Goal: Task Accomplishment & Management: Complete application form

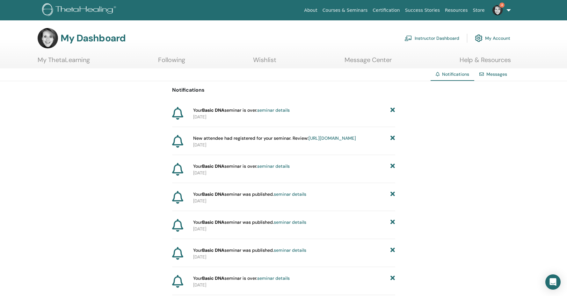
click at [437, 36] on link "Instructor Dashboard" at bounding box center [431, 38] width 55 height 14
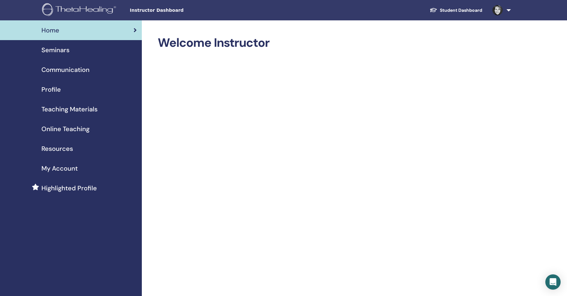
click at [55, 48] on span "Seminars" at bounding box center [55, 50] width 28 height 10
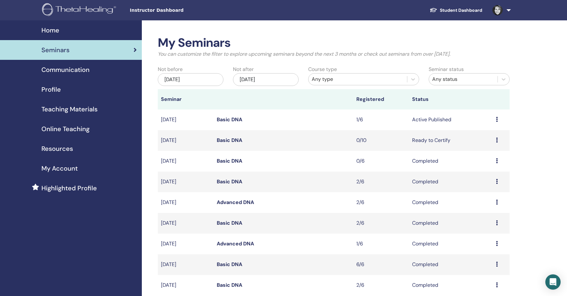
click at [497, 121] on icon at bounding box center [497, 119] width 2 height 5
click at [491, 147] on link "Attendees" at bounding box center [483, 145] width 24 height 7
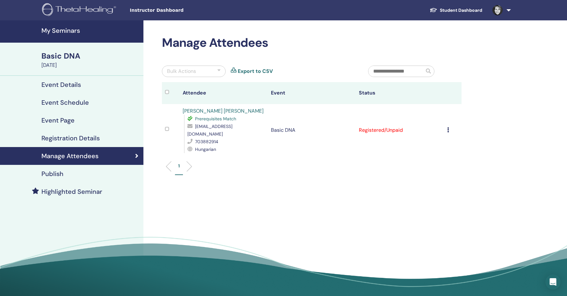
click at [69, 29] on h4 "My Seminars" at bounding box center [90, 31] width 98 height 8
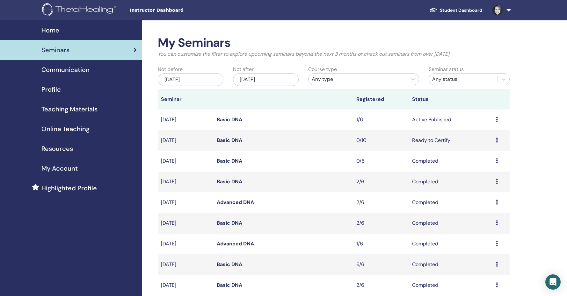
click at [497, 140] on icon at bounding box center [497, 140] width 2 height 5
click at [486, 175] on p "Cancel" at bounding box center [482, 175] width 24 height 8
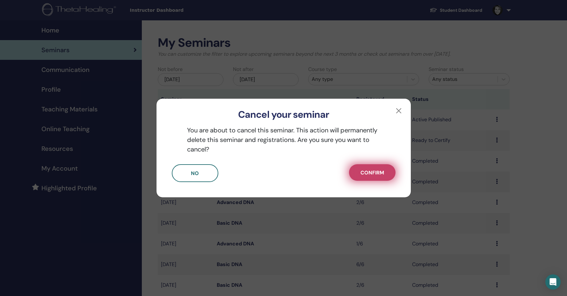
click at [385, 171] on button "Confirm" at bounding box center [372, 172] width 47 height 17
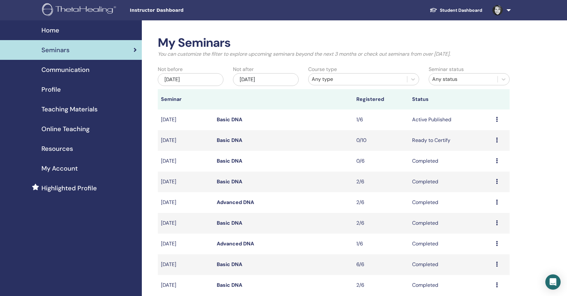
click at [498, 140] on icon at bounding box center [497, 140] width 2 height 5
click at [488, 174] on p "Cancel" at bounding box center [484, 174] width 24 height 8
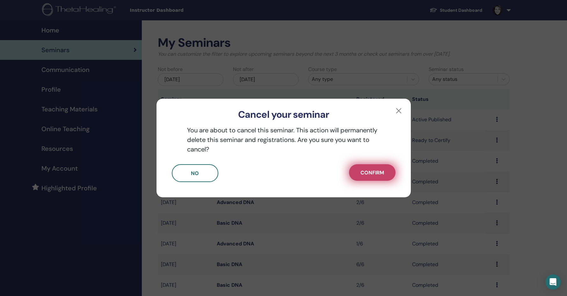
click at [382, 175] on span "Confirm" at bounding box center [372, 173] width 24 height 7
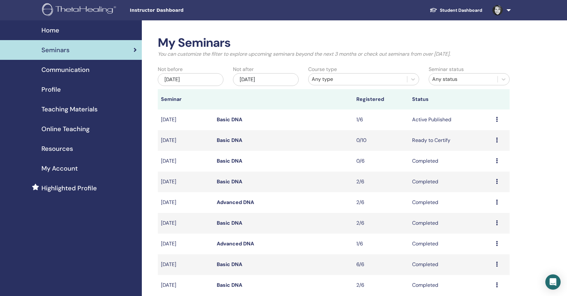
click at [497, 161] on icon at bounding box center [497, 160] width 2 height 5
click at [530, 157] on div "My Seminars You can customize the filter to explore upcoming seminars beyond th…" at bounding box center [354, 255] width 425 height 470
click at [496, 160] on icon at bounding box center [497, 160] width 2 height 5
click at [523, 159] on div "My Seminars You can customize the filter to explore upcoming seminars beyond th…" at bounding box center [354, 255] width 425 height 470
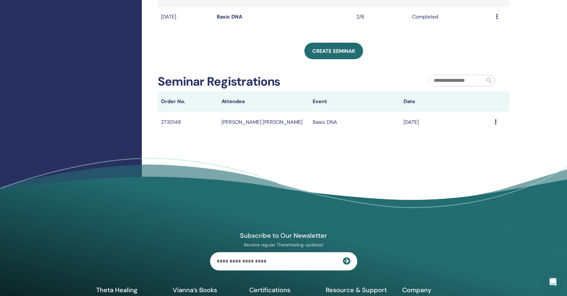
scroll to position [302, 0]
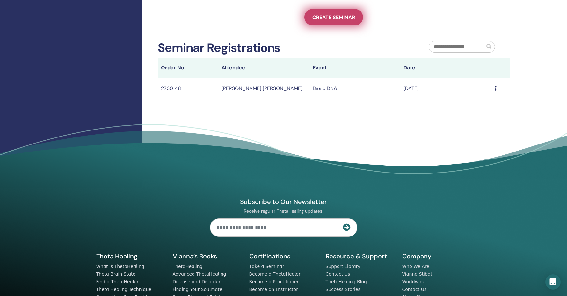
click at [351, 18] on span "Create seminar" at bounding box center [333, 17] width 43 height 7
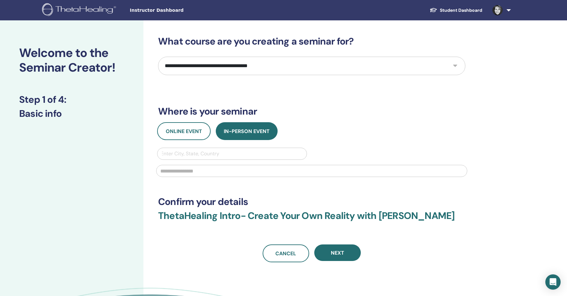
select select "*"
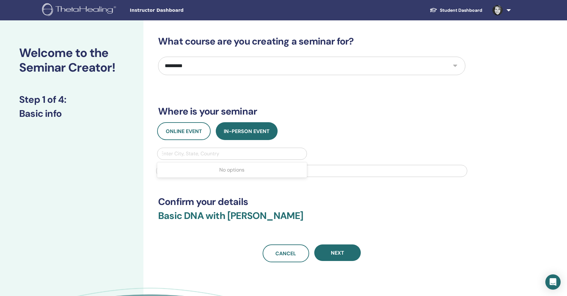
click at [179, 156] on div "Enter City, State, Country" at bounding box center [232, 154] width 143 height 8
type input "********"
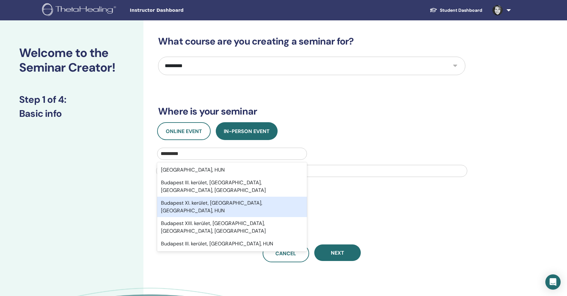
click at [185, 197] on div "Budapest XI. kerület, [GEOGRAPHIC_DATA], [GEOGRAPHIC_DATA], HUN" at bounding box center [232, 207] width 150 height 20
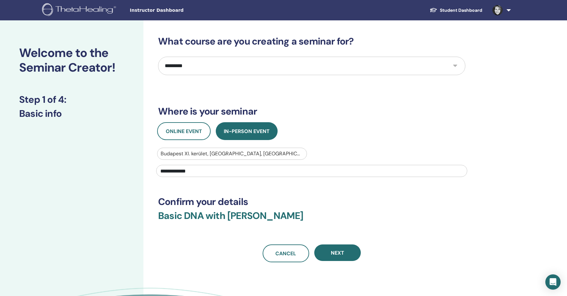
type input "**********"
click at [191, 76] on div "**********" at bounding box center [311, 149] width 307 height 227
select select "*"
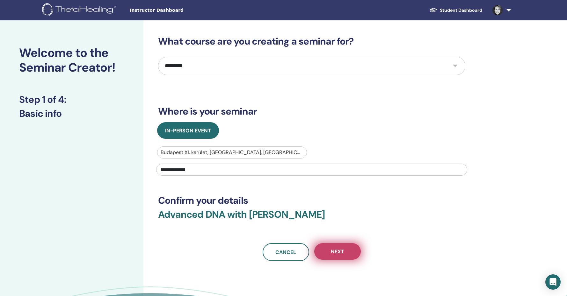
click at [345, 250] on button "Next" at bounding box center [337, 251] width 47 height 17
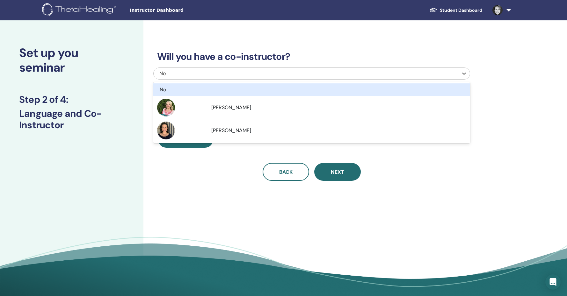
click at [177, 72] on div "No" at bounding box center [282, 74] width 246 height 8
click at [196, 48] on div "Will you have a co-instructor? option No focused, 1 of 3. 3 results available. …" at bounding box center [311, 108] width 317 height 145
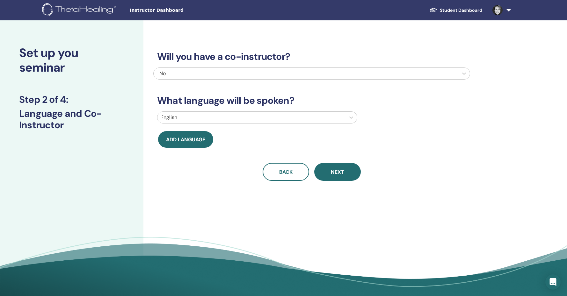
click at [182, 120] on div at bounding box center [252, 117] width 182 height 9
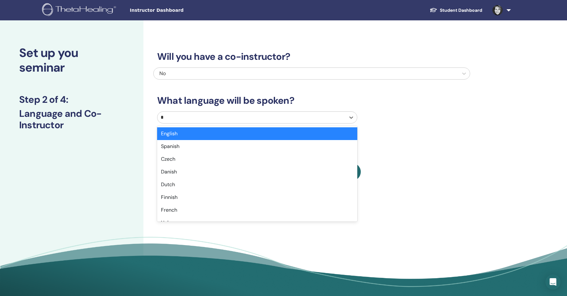
type input "**"
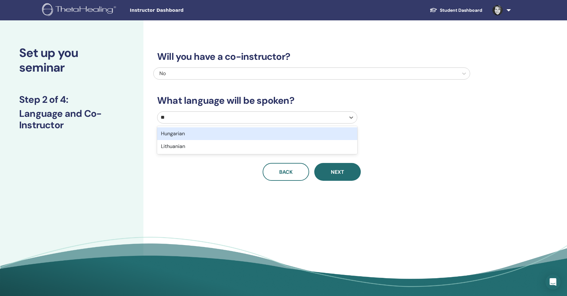
click at [189, 134] on div "Hungarian" at bounding box center [257, 133] width 200 height 13
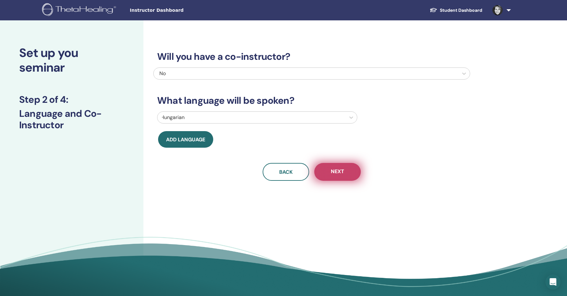
click at [353, 175] on button "Next" at bounding box center [337, 172] width 47 height 18
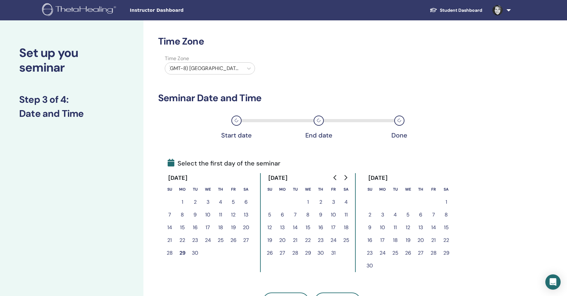
click at [435, 215] on button "7" at bounding box center [433, 215] width 13 height 13
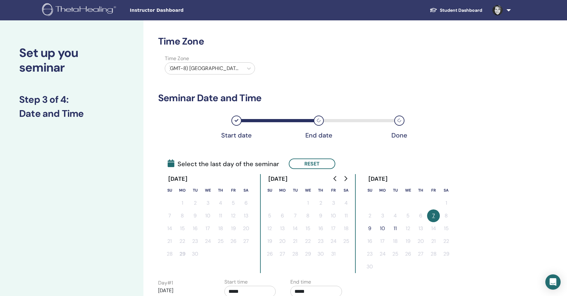
click at [372, 230] on button "9" at bounding box center [369, 228] width 13 height 13
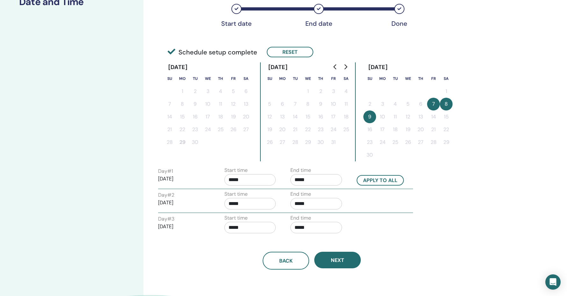
scroll to position [114, 0]
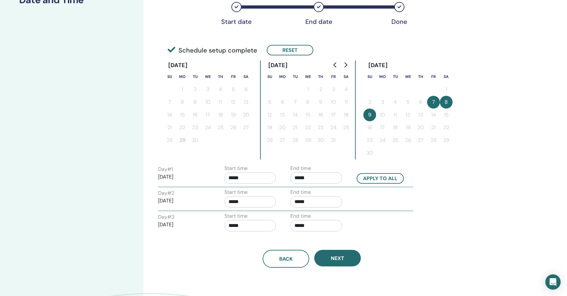
click at [233, 180] on input "*****" at bounding box center [250, 177] width 52 height 11
click at [260, 194] on span "▲" at bounding box center [256, 194] width 13 height 13
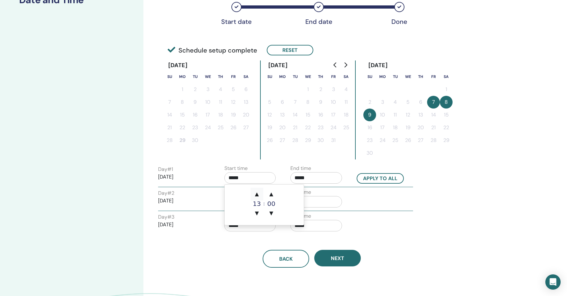
click at [260, 194] on span "▲" at bounding box center [256, 194] width 13 height 13
type input "*****"
click at [260, 194] on span "▲" at bounding box center [256, 194] width 13 height 13
click at [428, 212] on div "Day # 1 2025/11/07 Start time ***** End time ***** Apply to all Day # 2 2025/11…" at bounding box center [311, 200] width 307 height 70
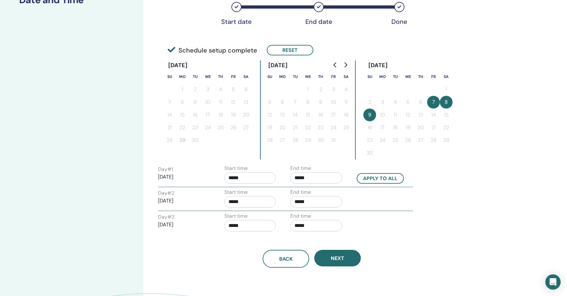
click at [301, 178] on input "*****" at bounding box center [316, 177] width 52 height 11
click at [321, 212] on span "▼" at bounding box center [322, 213] width 13 height 13
click at [325, 193] on span "▲" at bounding box center [322, 194] width 13 height 13
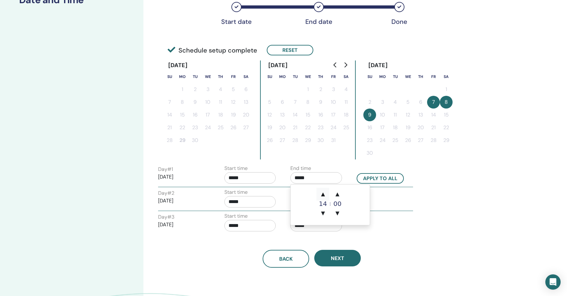
click at [322, 194] on span "▲" at bounding box center [322, 194] width 13 height 13
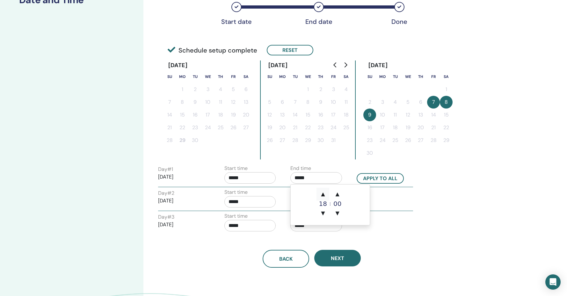
click at [322, 194] on span "▲" at bounding box center [322, 194] width 13 height 13
type input "*****"
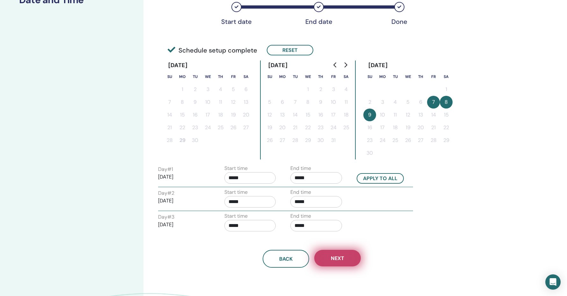
click at [353, 254] on button "Next" at bounding box center [337, 258] width 47 height 17
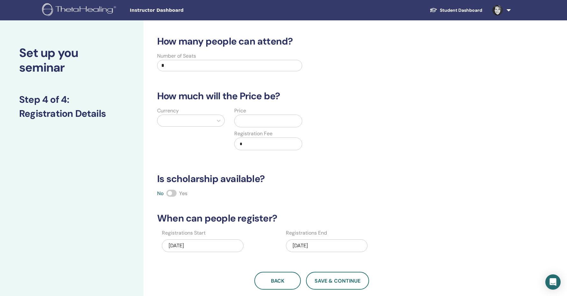
scroll to position [0, 0]
click at [163, 64] on input "*" at bounding box center [229, 65] width 145 height 11
type input "*"
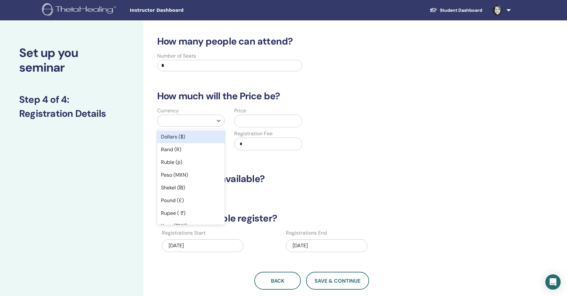
click at [179, 122] on div at bounding box center [185, 120] width 49 height 9
click at [178, 136] on div "Dollars ($)" at bounding box center [191, 137] width 68 height 13
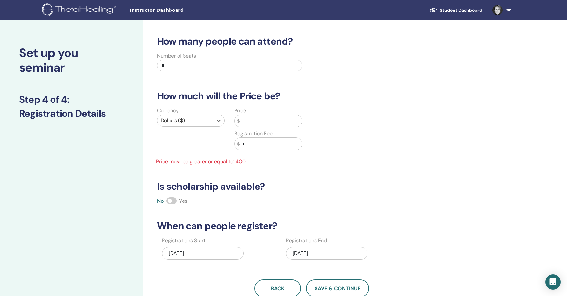
click at [239, 118] on span "$" at bounding box center [238, 121] width 3 height 7
click at [242, 121] on input "text" at bounding box center [271, 121] width 62 height 12
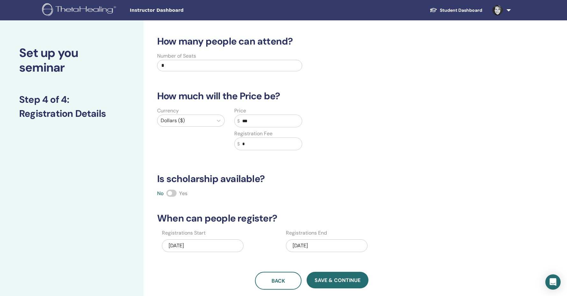
type input "***"
click at [248, 144] on input "*" at bounding box center [271, 144] width 62 height 12
type input "***"
click at [174, 193] on span at bounding box center [171, 193] width 10 height 7
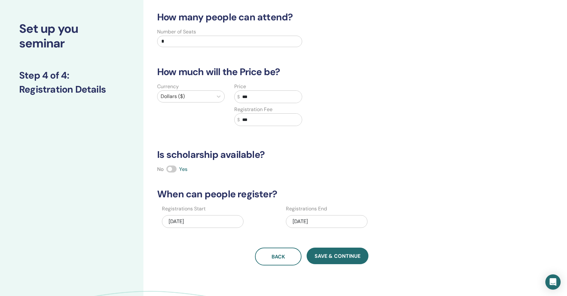
scroll to position [24, 0]
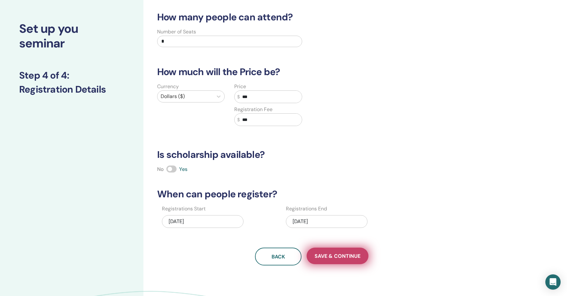
click at [328, 258] on span "Save & Continue" at bounding box center [338, 256] width 46 height 7
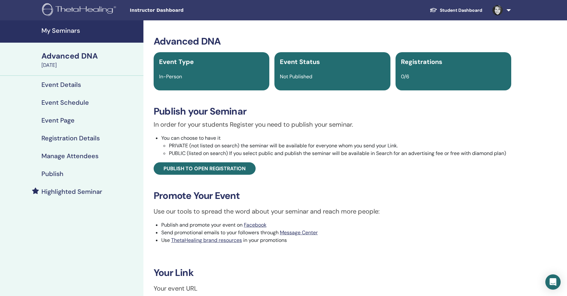
click at [56, 178] on h4 "Publish" at bounding box center [52, 174] width 22 height 8
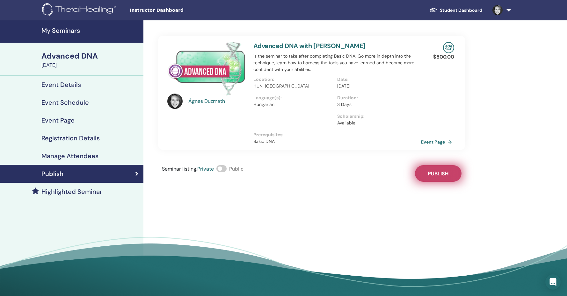
click at [431, 179] on button "Publish" at bounding box center [438, 173] width 47 height 17
click at [431, 144] on link "Event Page" at bounding box center [438, 142] width 33 height 10
